Goal: Task Accomplishment & Management: Manage account settings

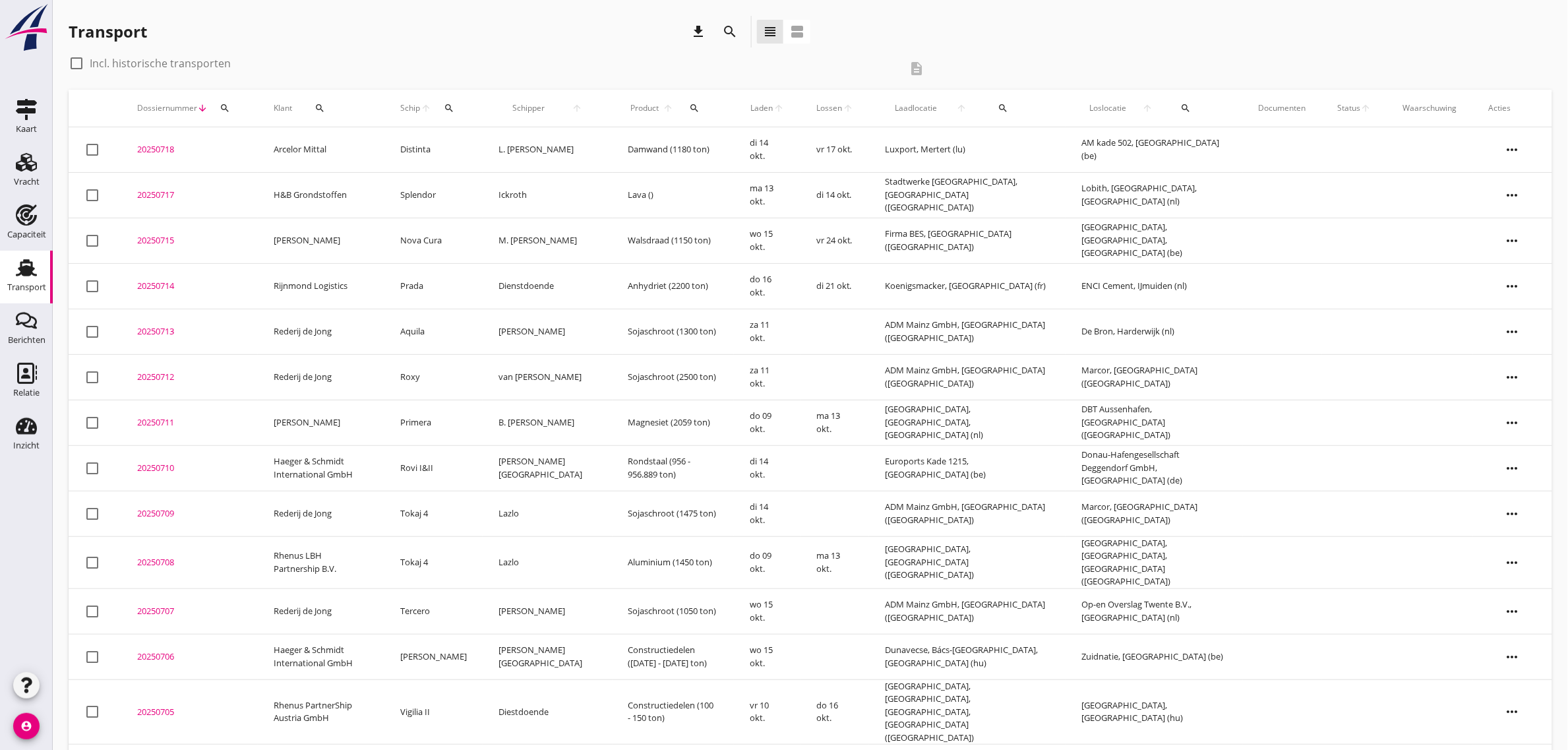
click at [1060, 55] on div "check_box_outline_blank Incl. historische transporten description" at bounding box center [811, 71] width 1484 height 37
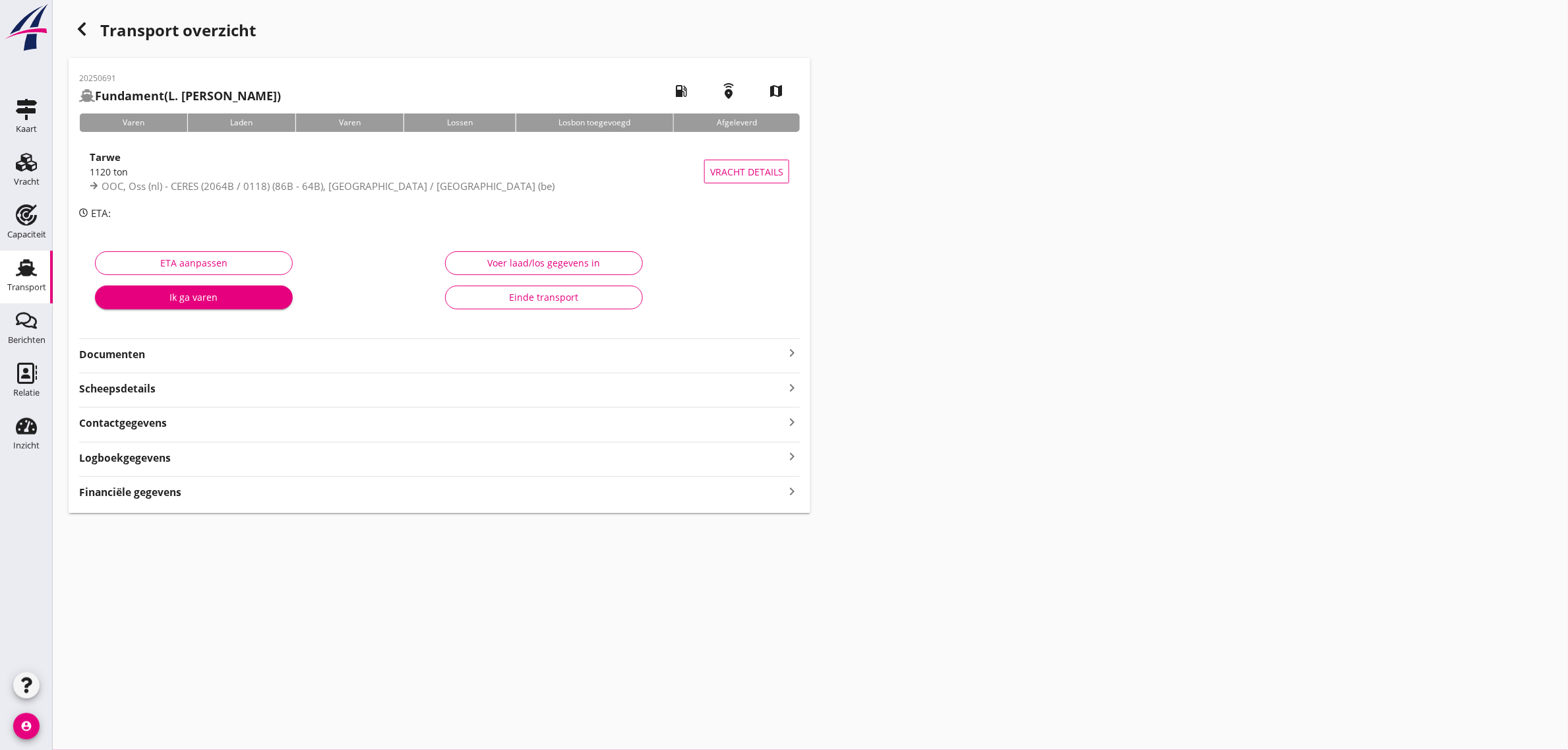
click at [575, 297] on div "Einde transport" at bounding box center [544, 297] width 175 height 14
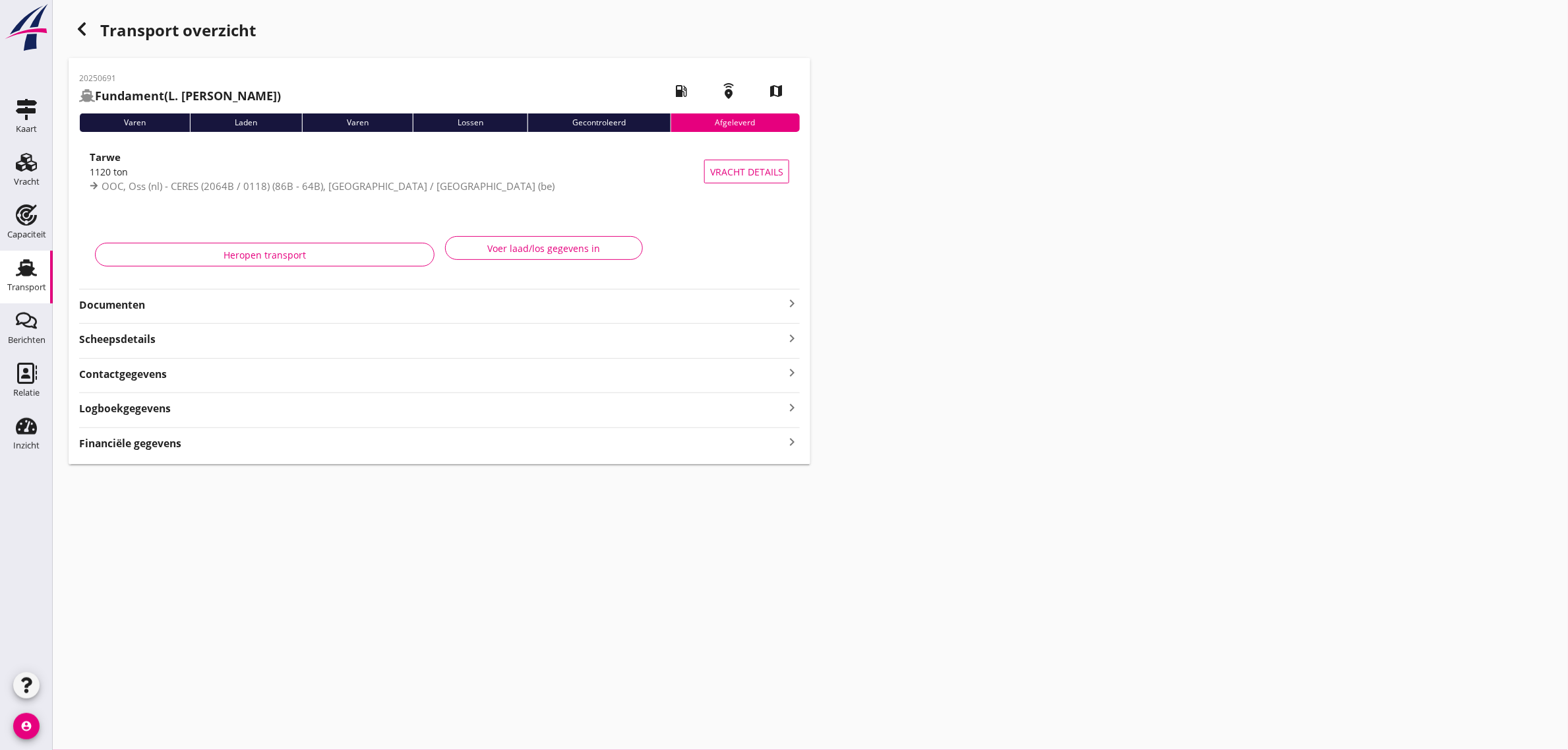
click at [83, 35] on icon "button" at bounding box center [81, 28] width 16 height 16
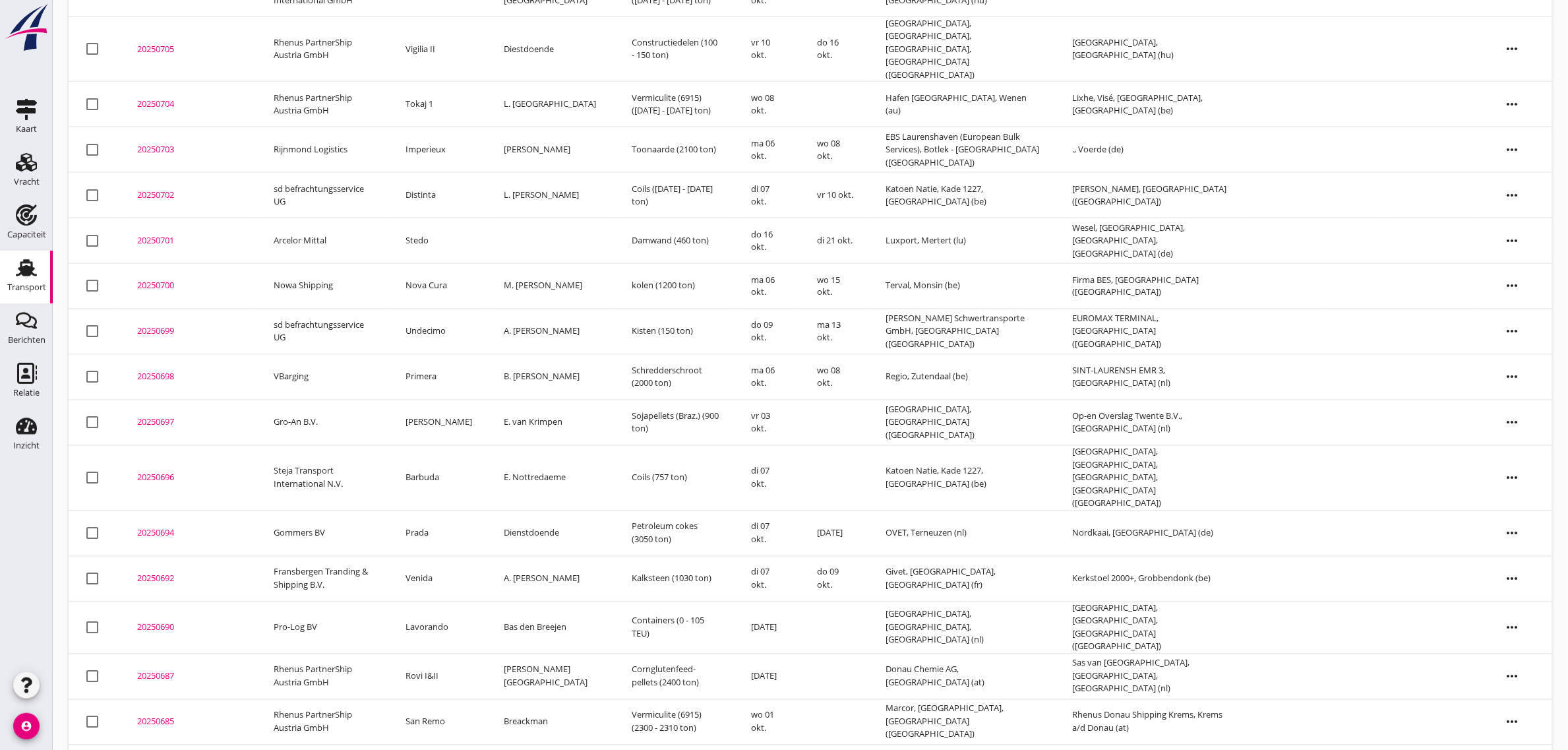
scroll to position [759, 0]
click at [439, 403] on td "Gertine" at bounding box center [439, 426] width 98 height 45
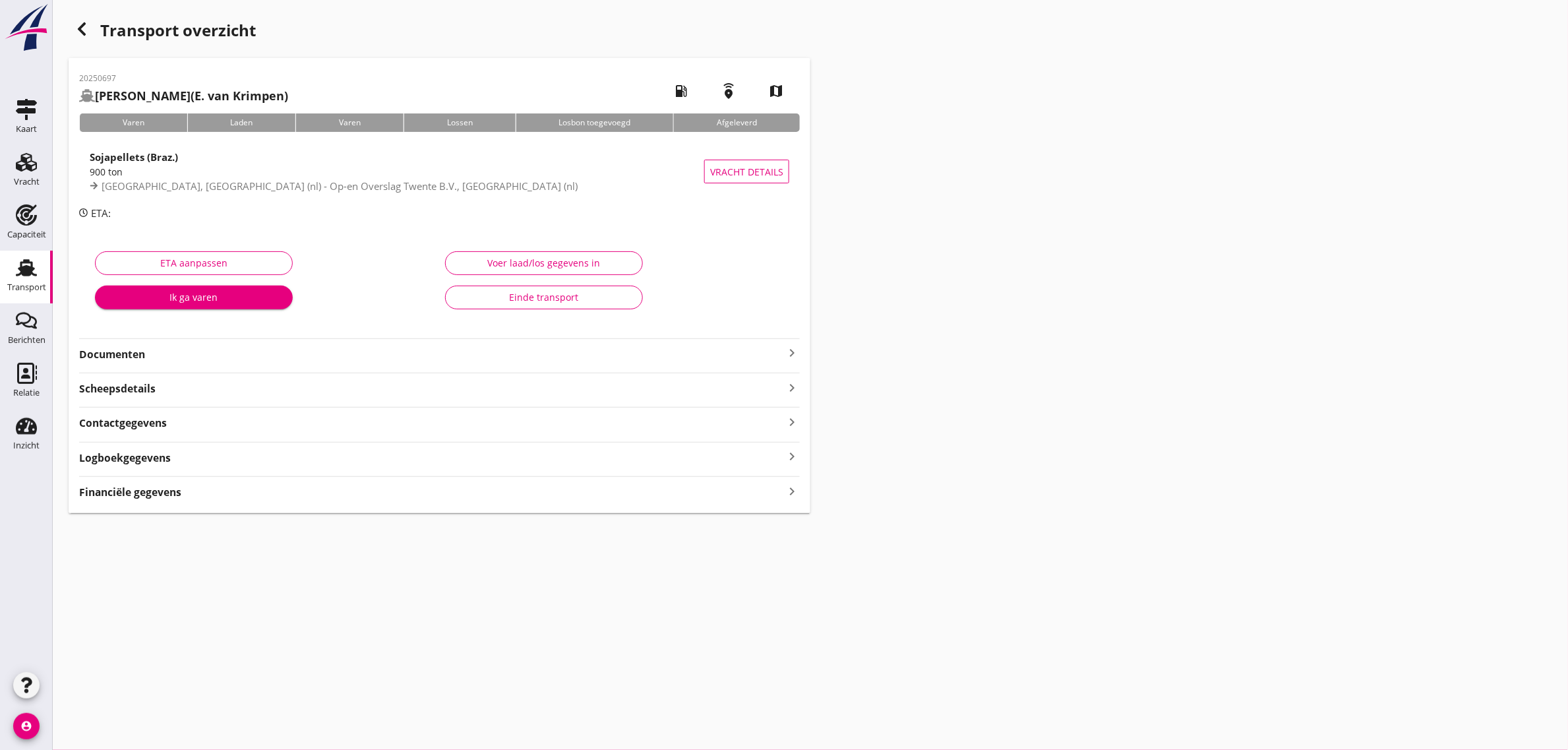
click at [546, 295] on div "Einde transport" at bounding box center [544, 297] width 175 height 14
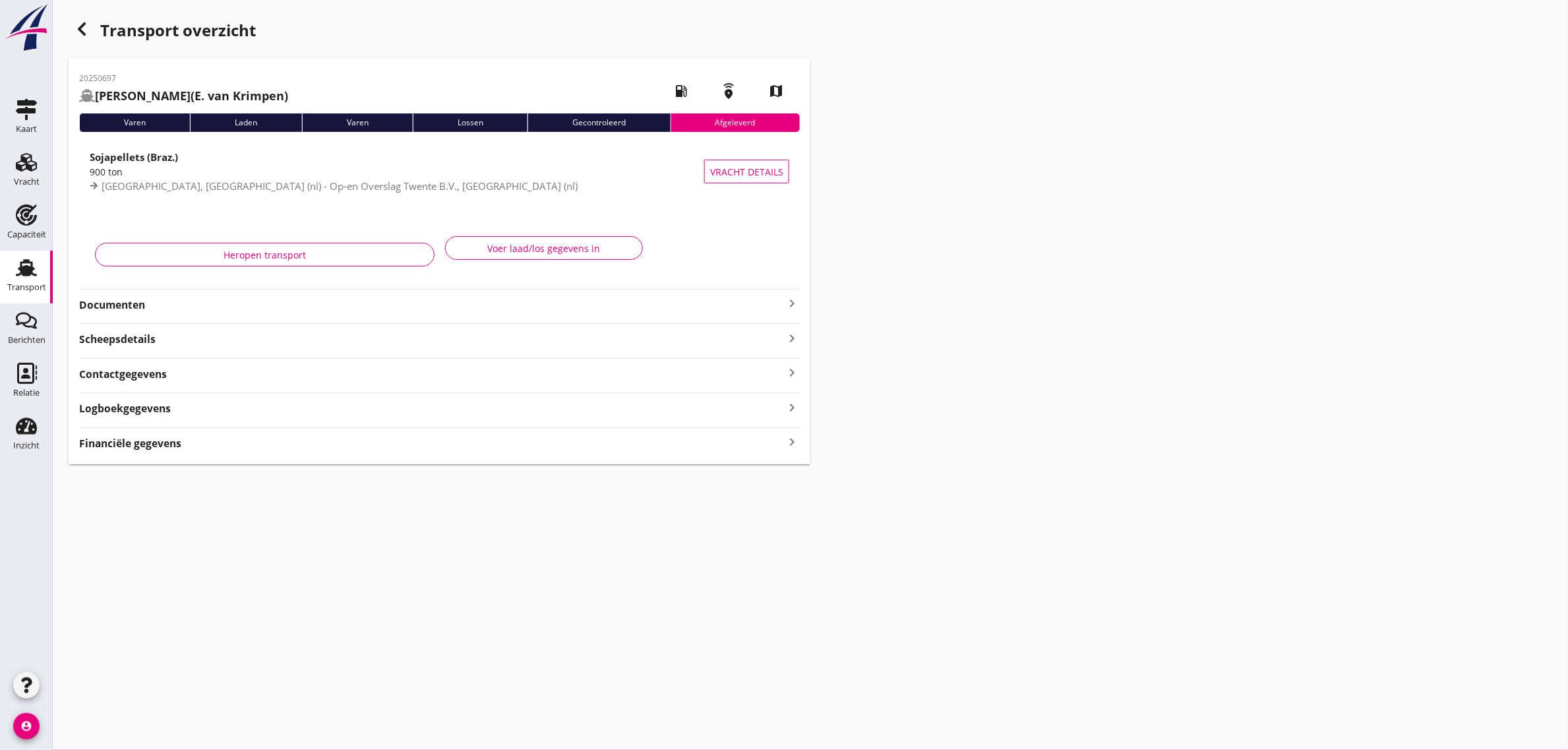
click at [83, 18] on div "button" at bounding box center [82, 29] width 26 height 26
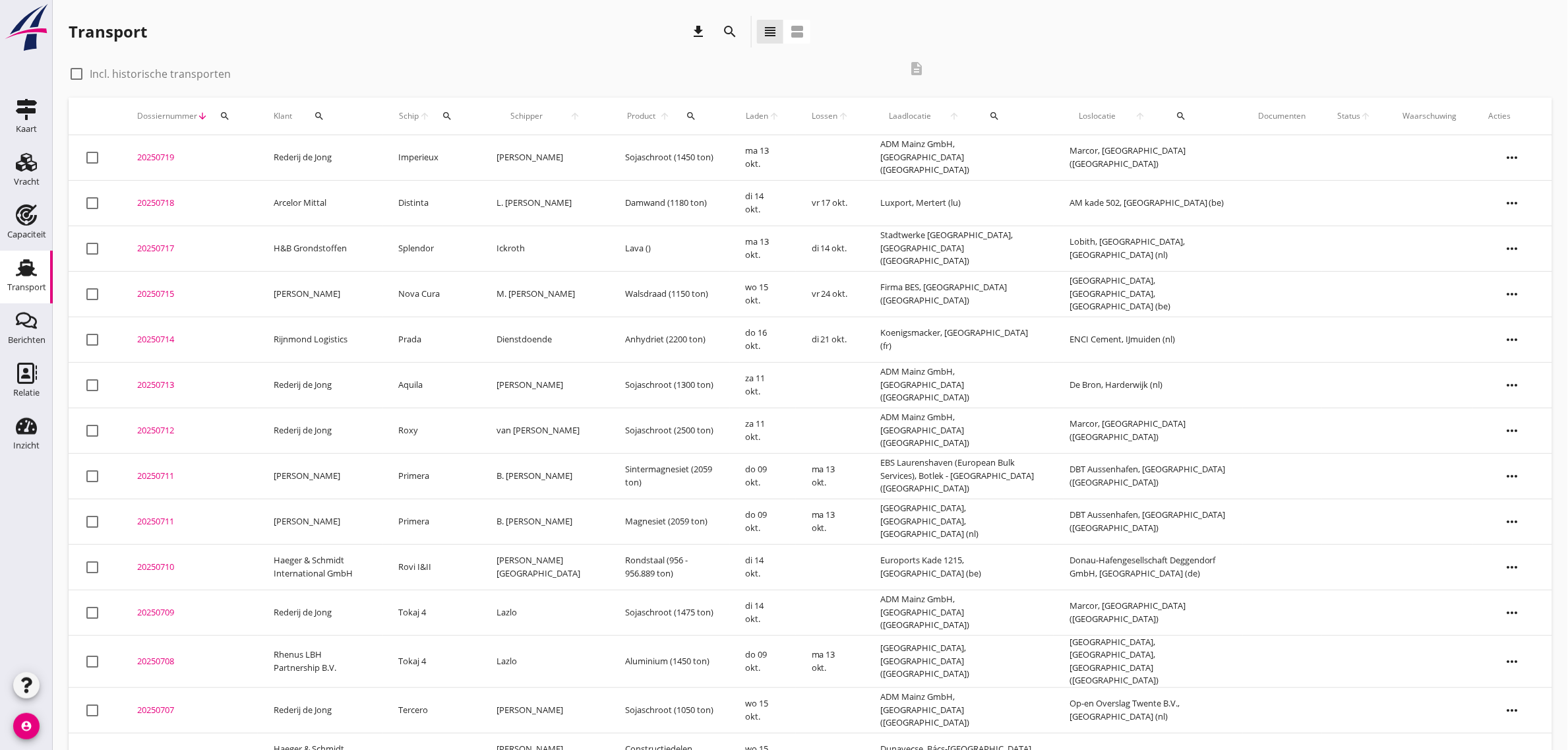
click at [1018, 55] on div "check_box_outline_blank Incl. historische transporten description" at bounding box center [811, 75] width 1484 height 45
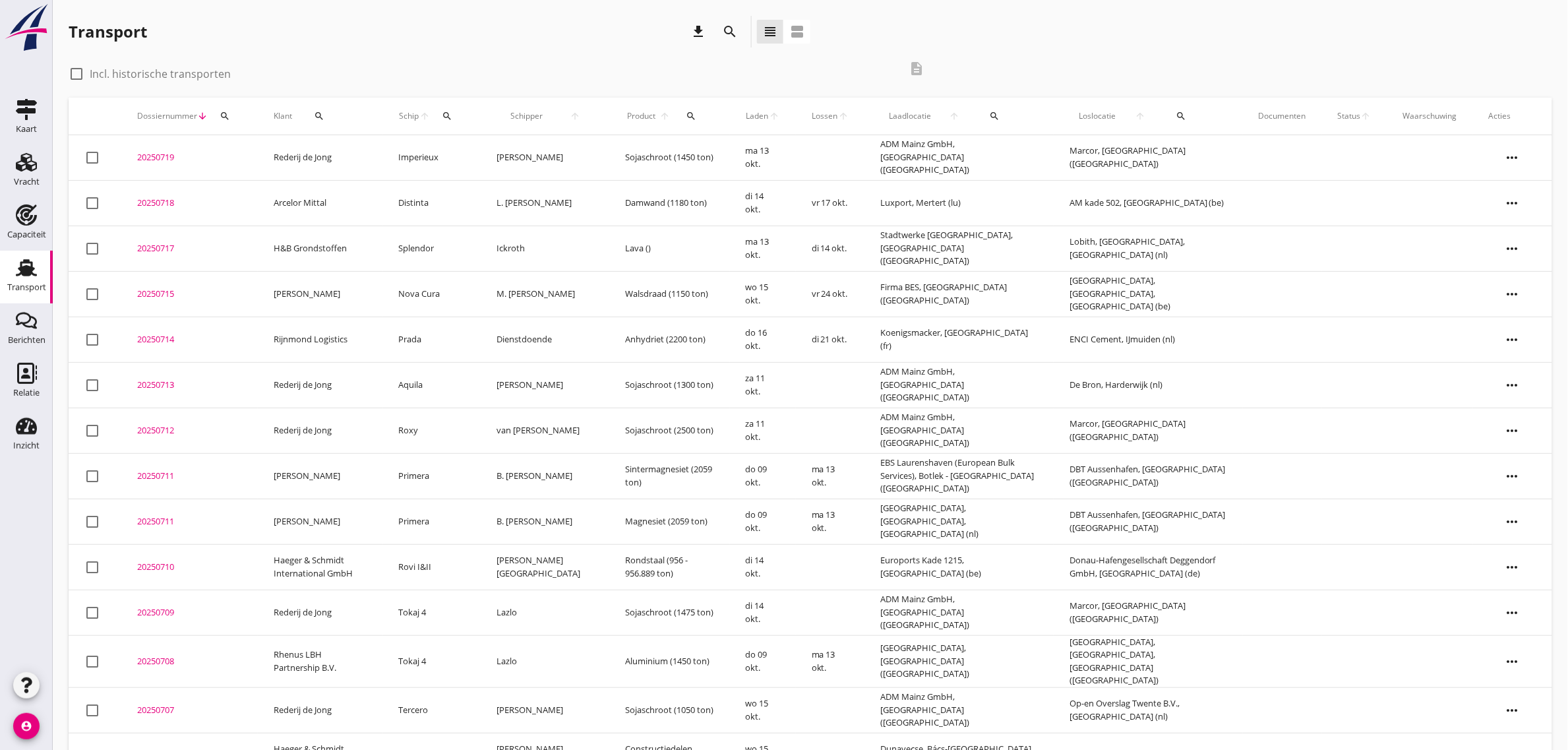
click at [413, 47] on div "Transport download search view_headline view_agenda" at bounding box center [440, 34] width 742 height 37
